Goal: Communication & Community: Answer question/provide support

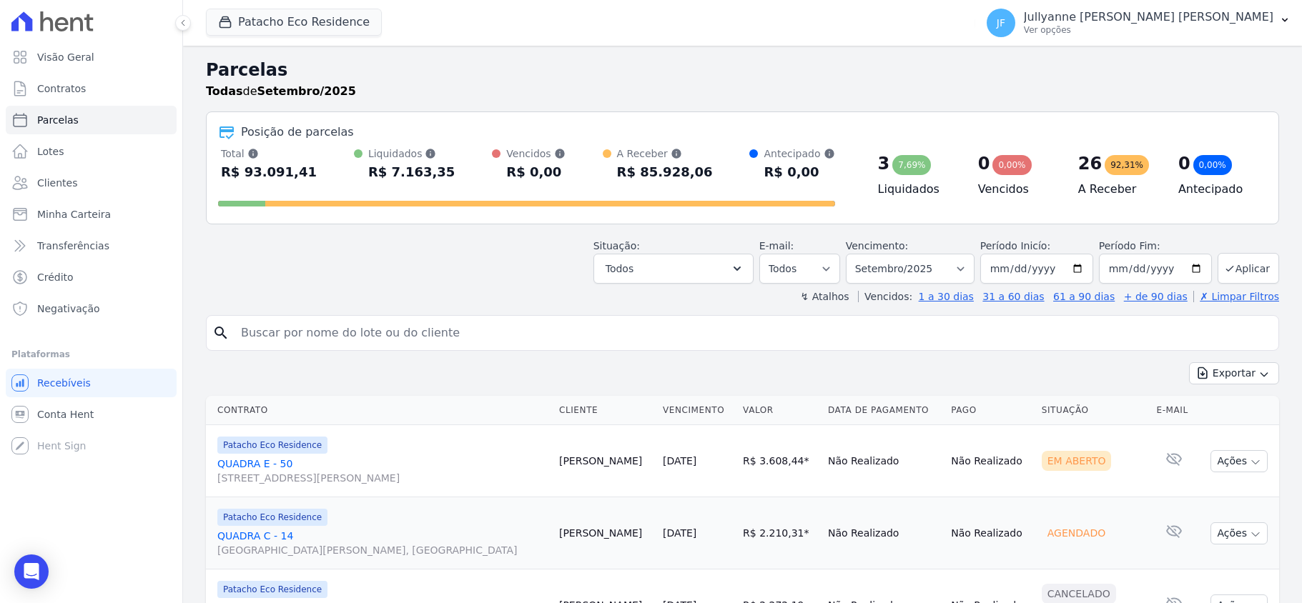
select select
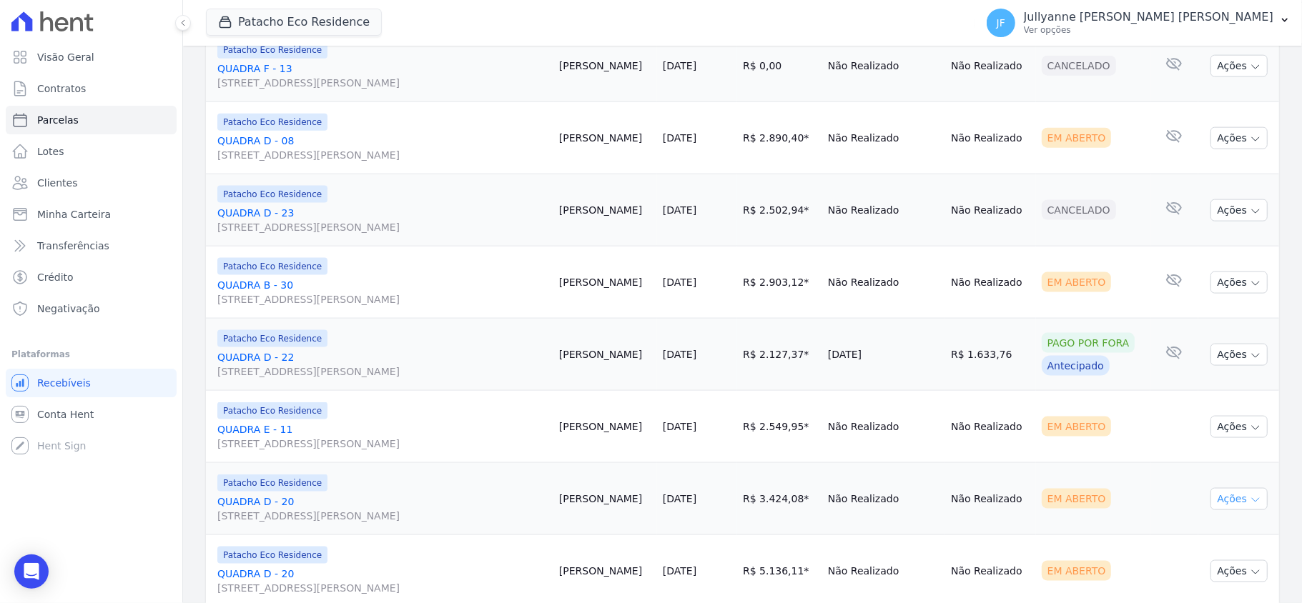
click at [1228, 508] on button "Ações" at bounding box center [1239, 499] width 57 height 22
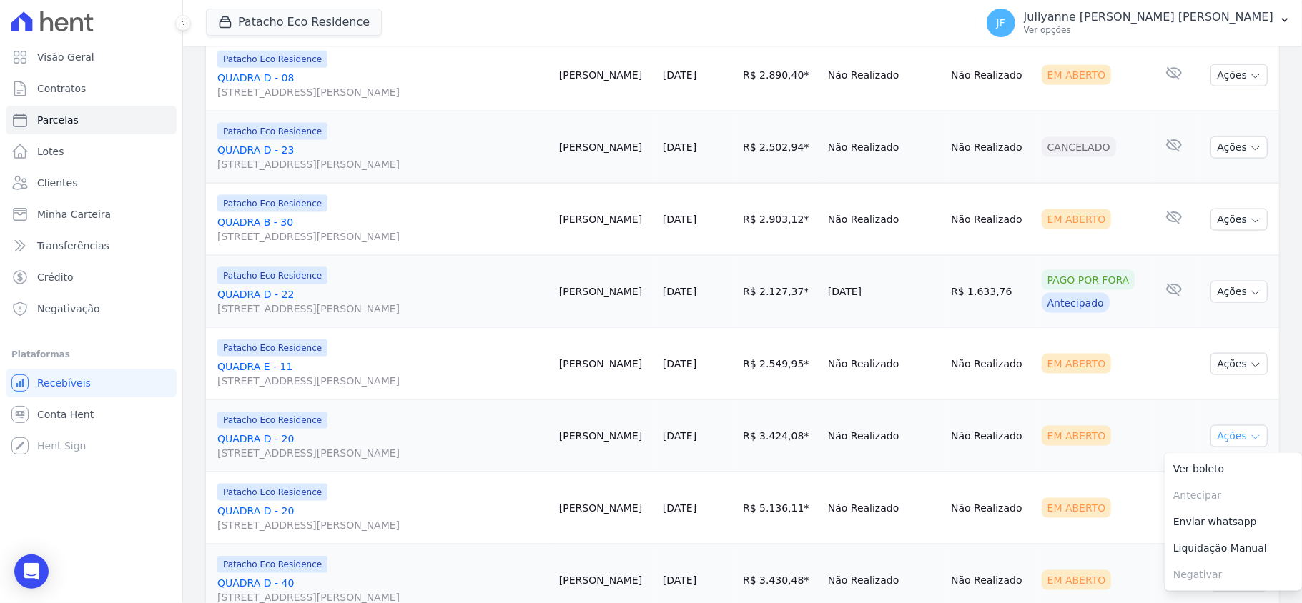
scroll to position [1430, 0]
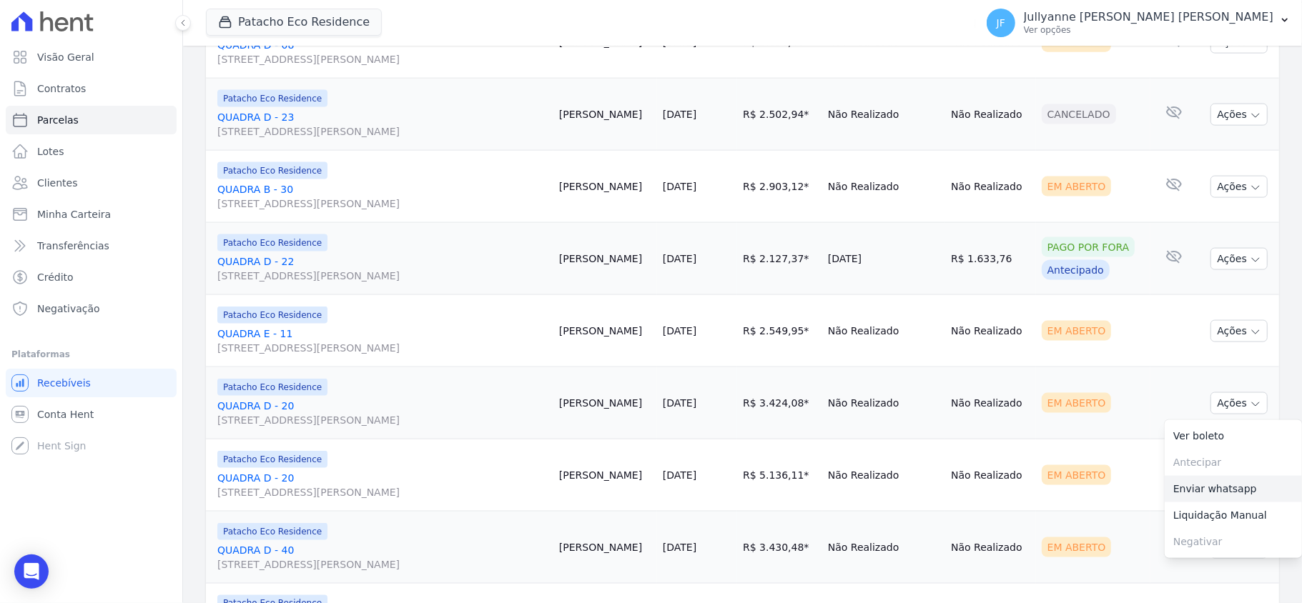
click at [1217, 498] on link "Enviar whatsapp" at bounding box center [1233, 489] width 137 height 26
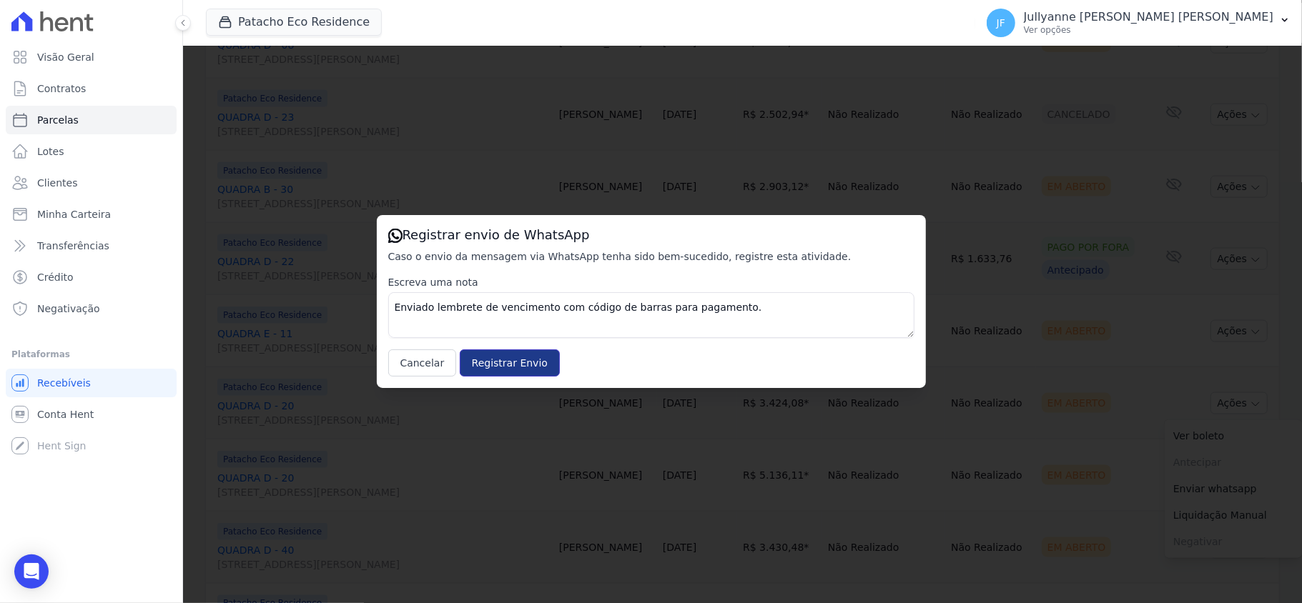
click at [528, 356] on input "Registrar Envio" at bounding box center [510, 363] width 100 height 27
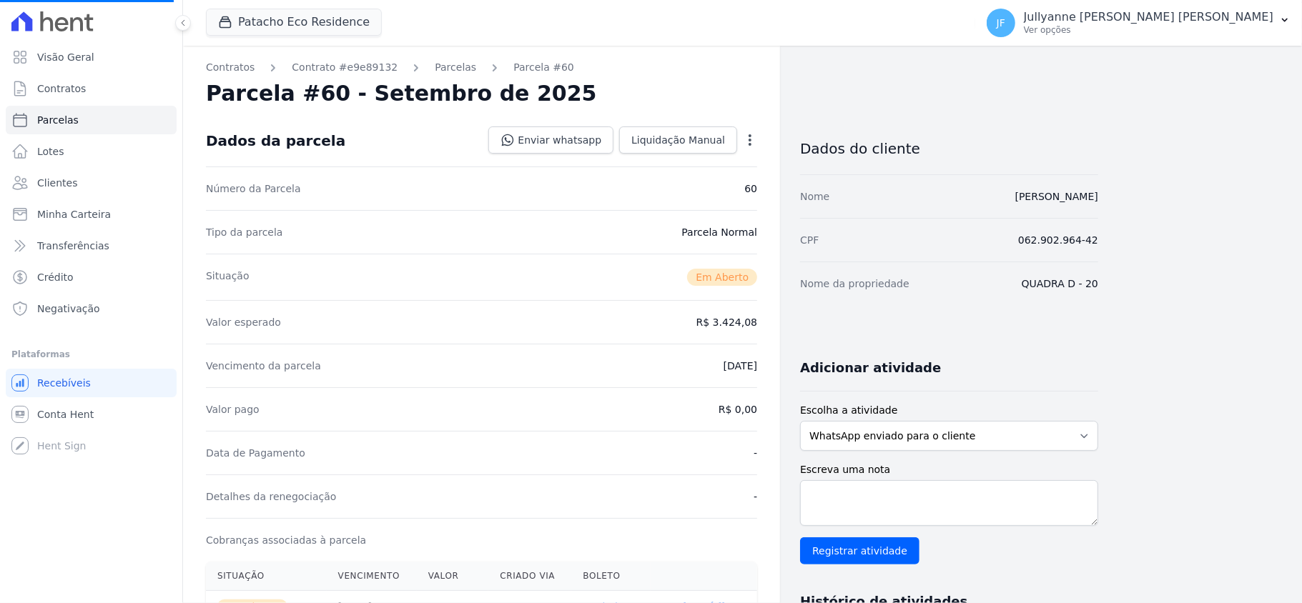
select select
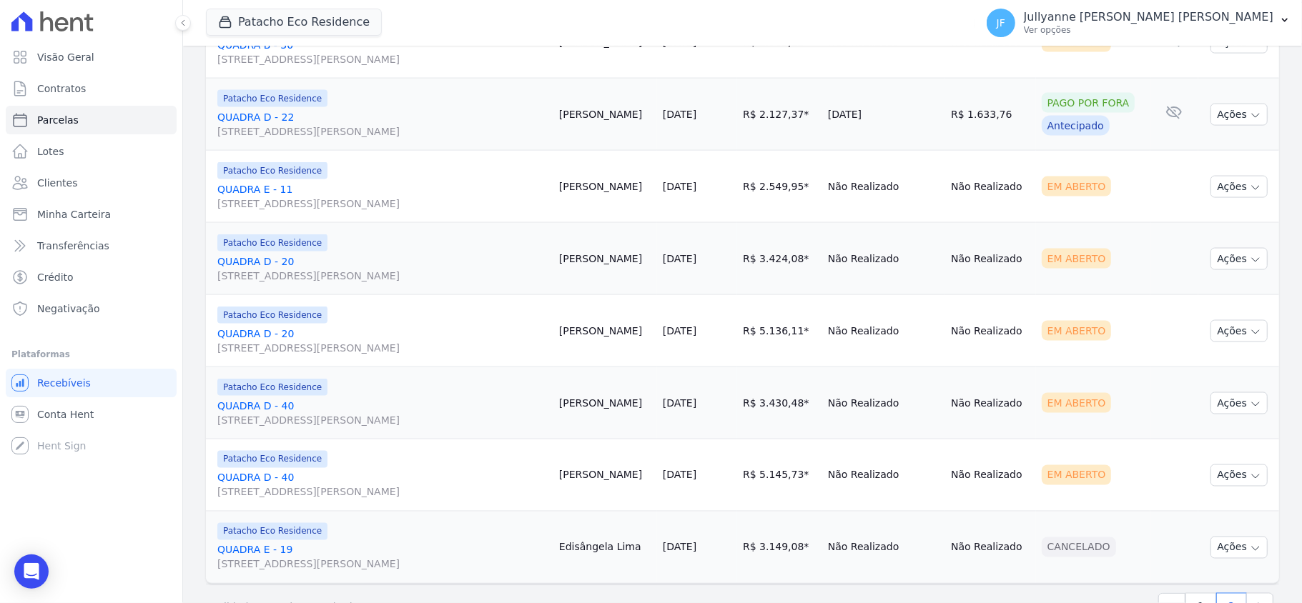
scroll to position [1626, 0]
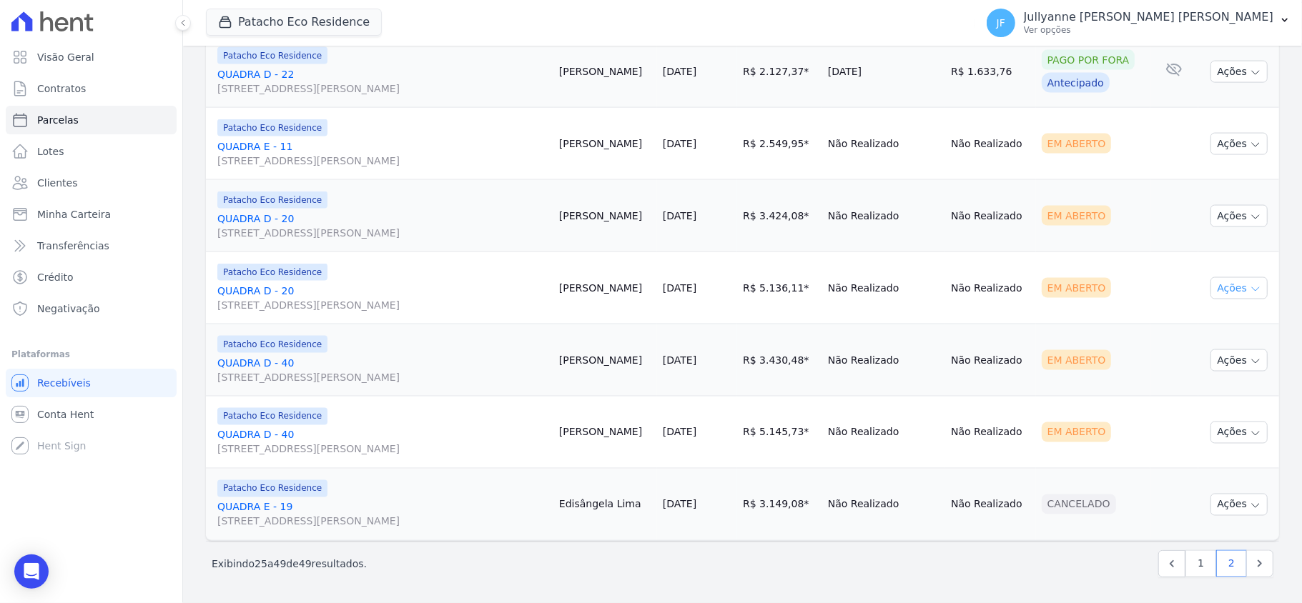
click at [1250, 286] on icon "button" at bounding box center [1255, 289] width 11 height 11
click at [1221, 370] on link "Enviar whatsapp" at bounding box center [1233, 374] width 137 height 26
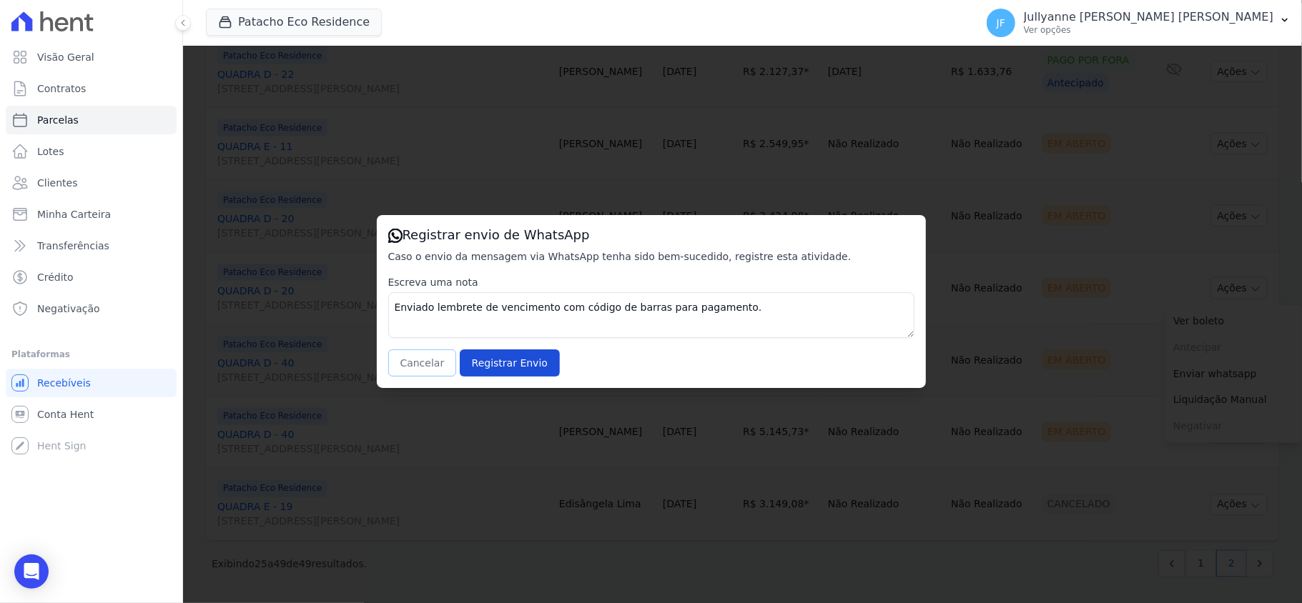
click at [435, 360] on button "Cancelar" at bounding box center [422, 363] width 69 height 27
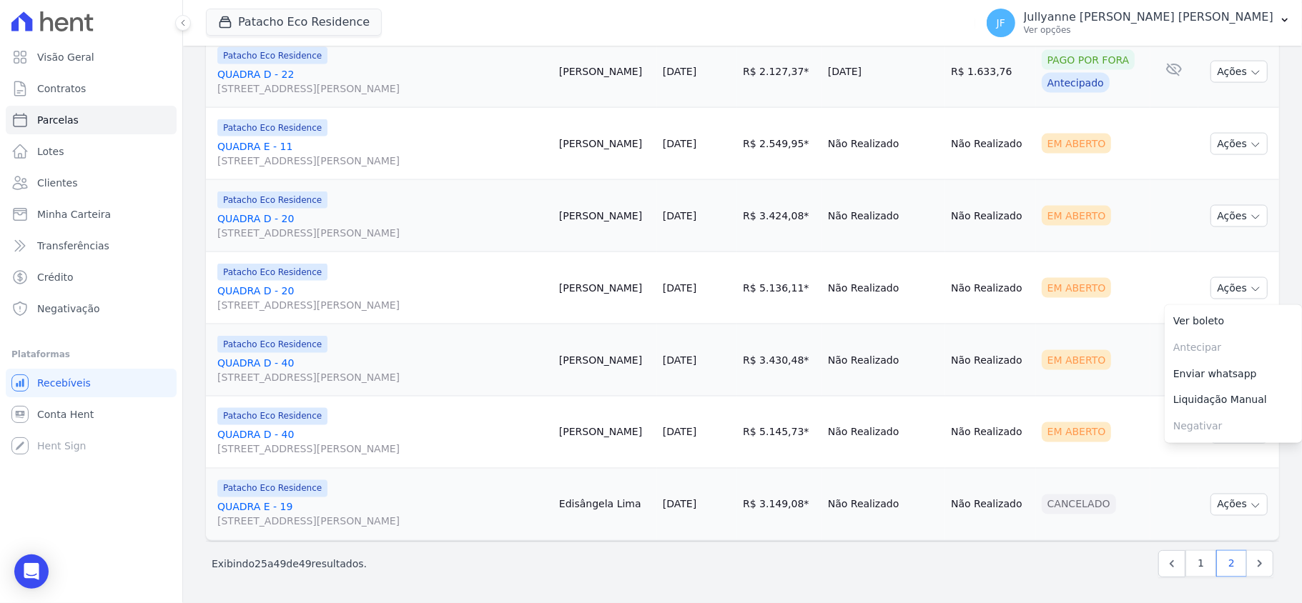
click at [992, 402] on td "Não Realizado" at bounding box center [990, 433] width 91 height 72
click at [1218, 365] on button "Ações" at bounding box center [1239, 361] width 57 height 22
click at [1205, 450] on link "Enviar whatsapp" at bounding box center [1233, 446] width 137 height 26
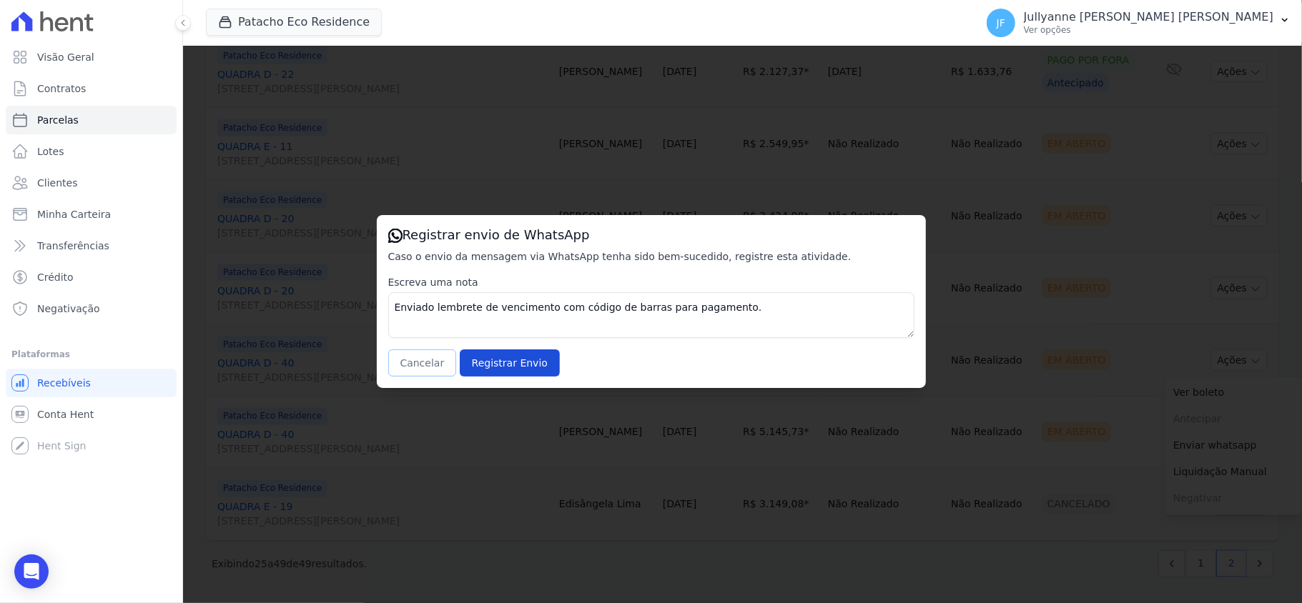
click at [407, 355] on button "Cancelar" at bounding box center [422, 363] width 69 height 27
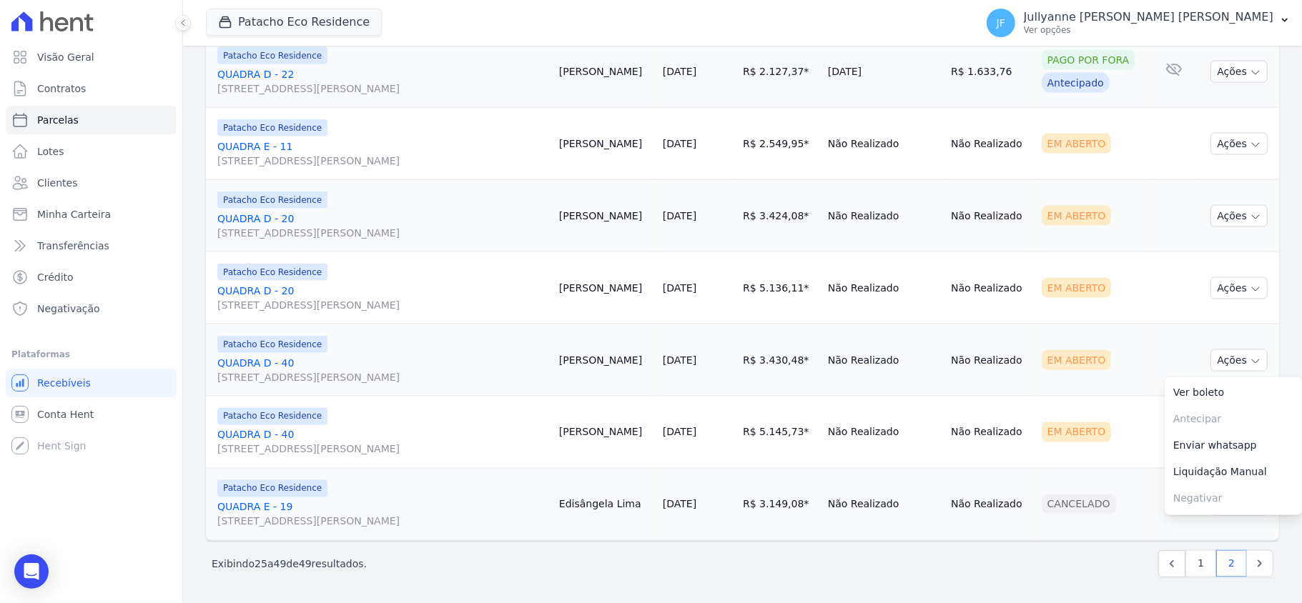
click at [1075, 469] on td "Cancelado" at bounding box center [1093, 505] width 115 height 72
click at [1231, 430] on button "Ações" at bounding box center [1239, 433] width 57 height 22
click at [1193, 515] on link "Enviar whatsapp" at bounding box center [1233, 519] width 137 height 26
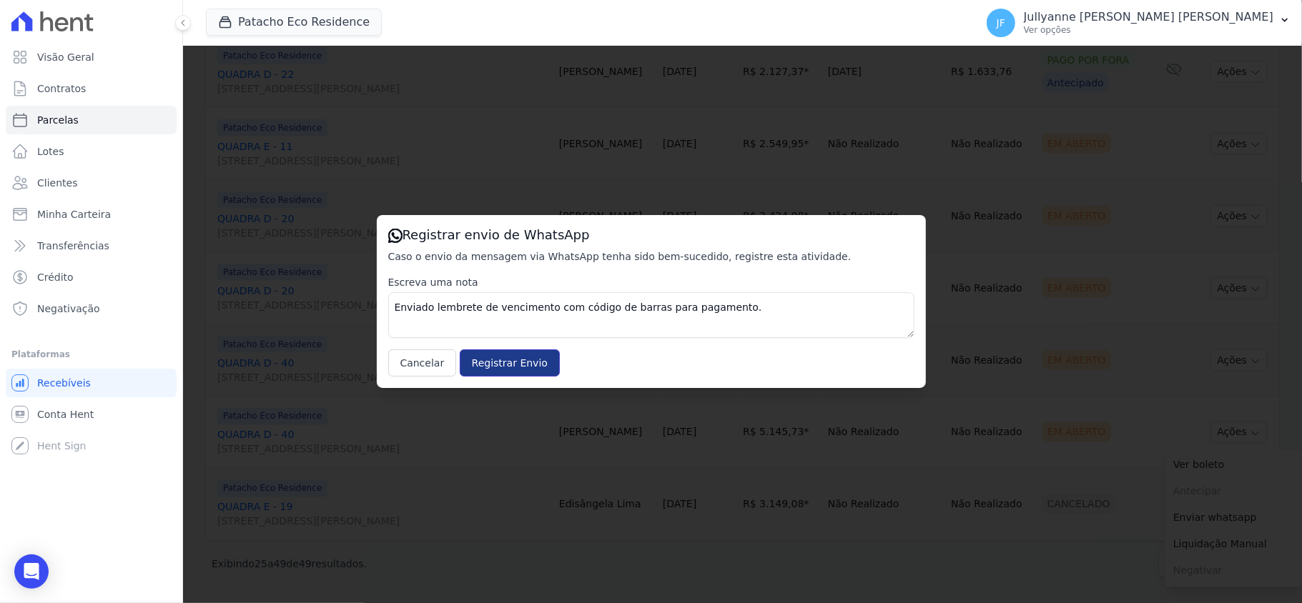
click at [530, 361] on input "Registrar Envio" at bounding box center [510, 363] width 100 height 27
